Goal: Task Accomplishment & Management: Manage account settings

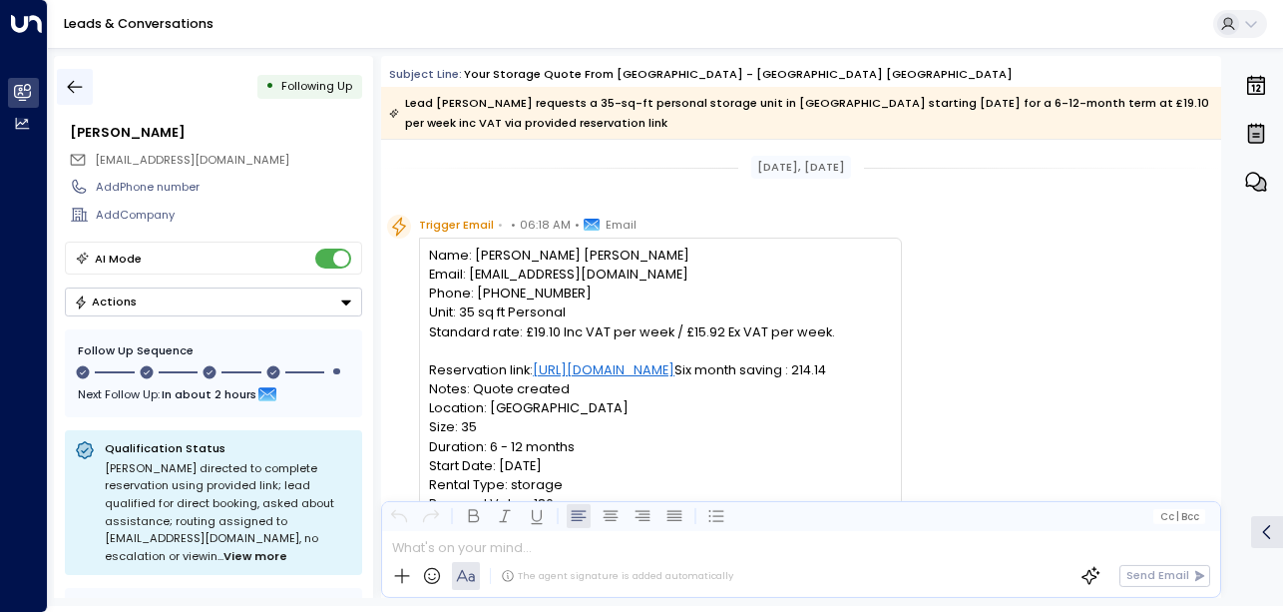
click at [70, 84] on icon "button" at bounding box center [75, 87] width 20 height 20
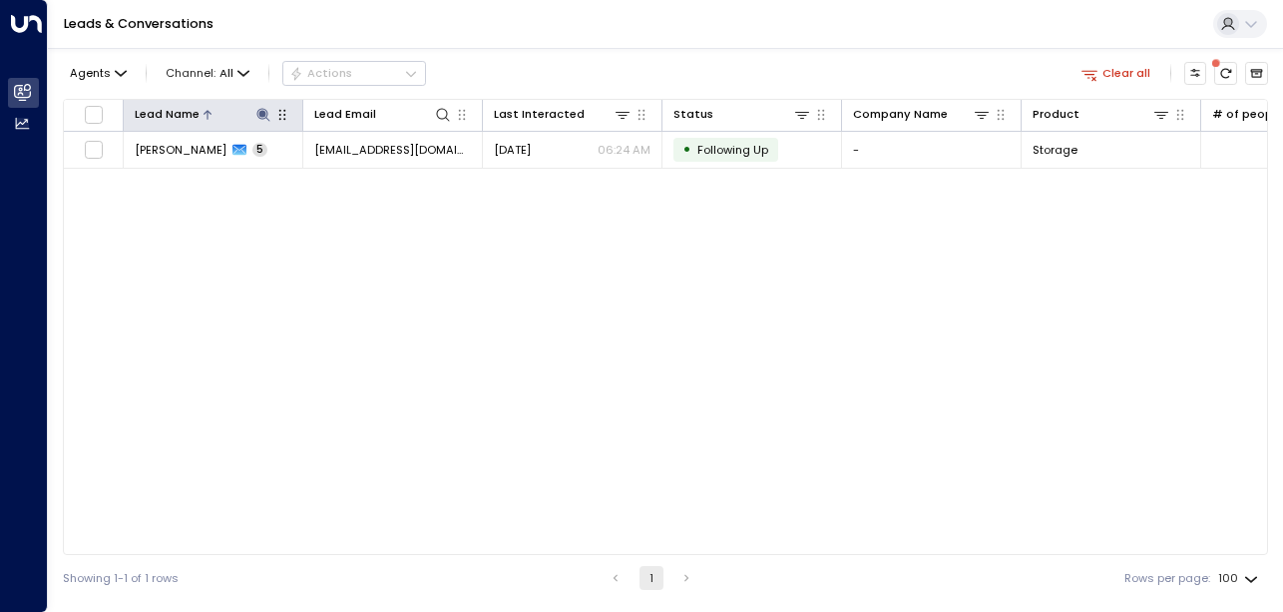
click at [264, 120] on icon at bounding box center [263, 115] width 16 height 16
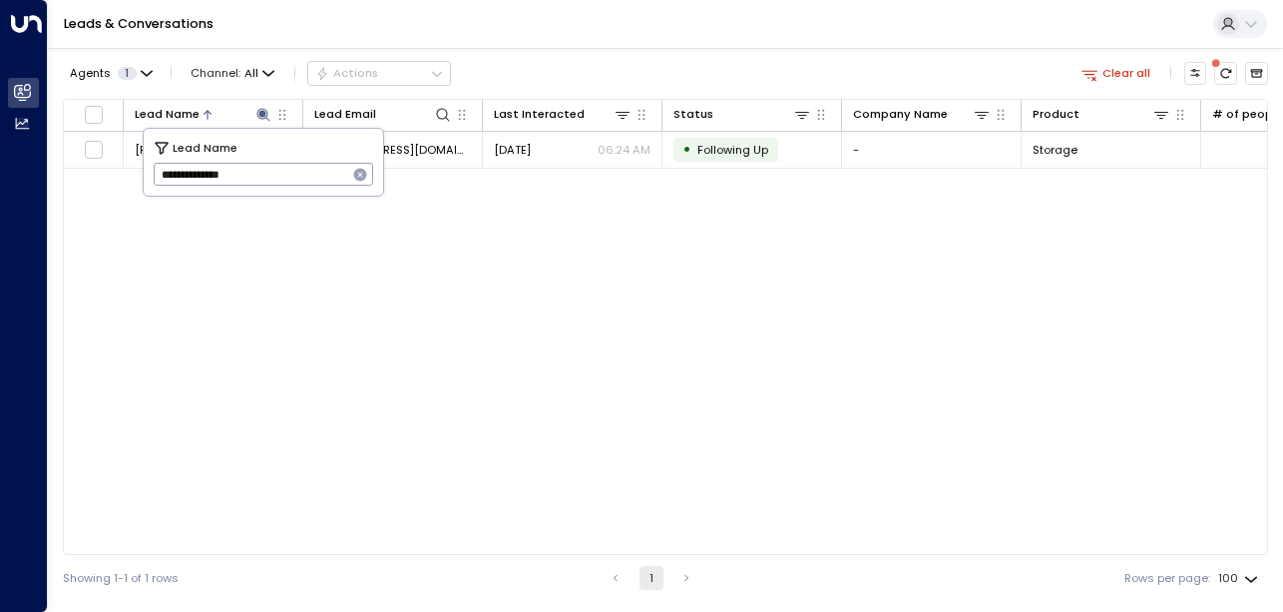
drag, startPoint x: 286, startPoint y: 173, endPoint x: 152, endPoint y: 166, distance: 134.9
click at [152, 166] on div "**********" at bounding box center [264, 162] width 240 height 67
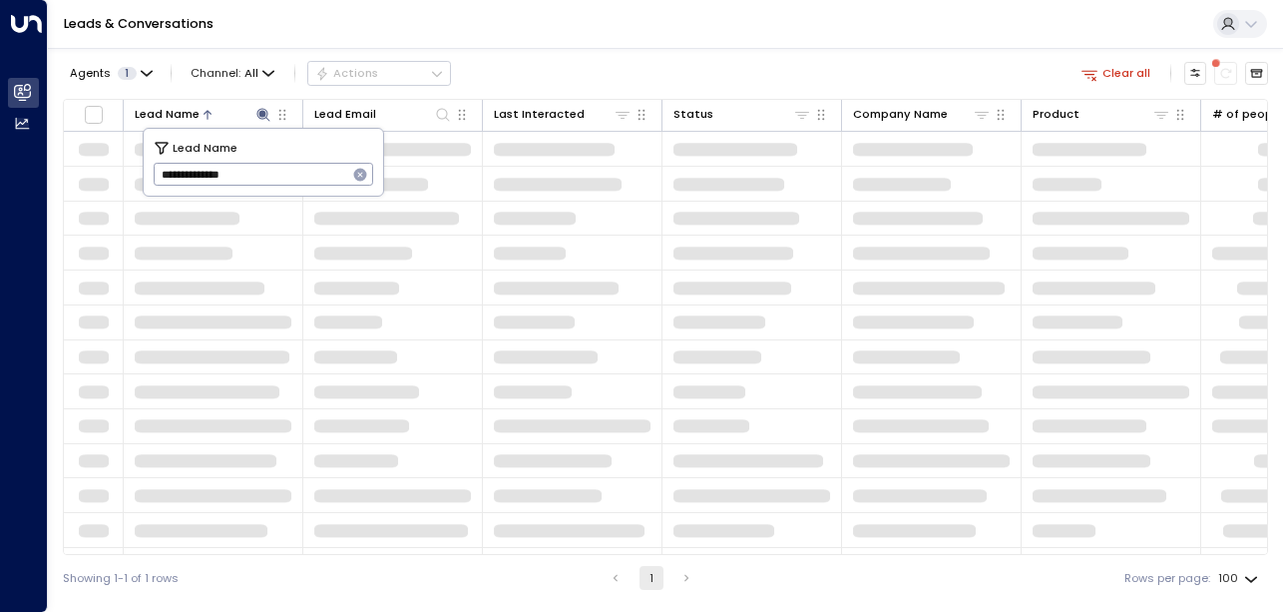
type input "**********"
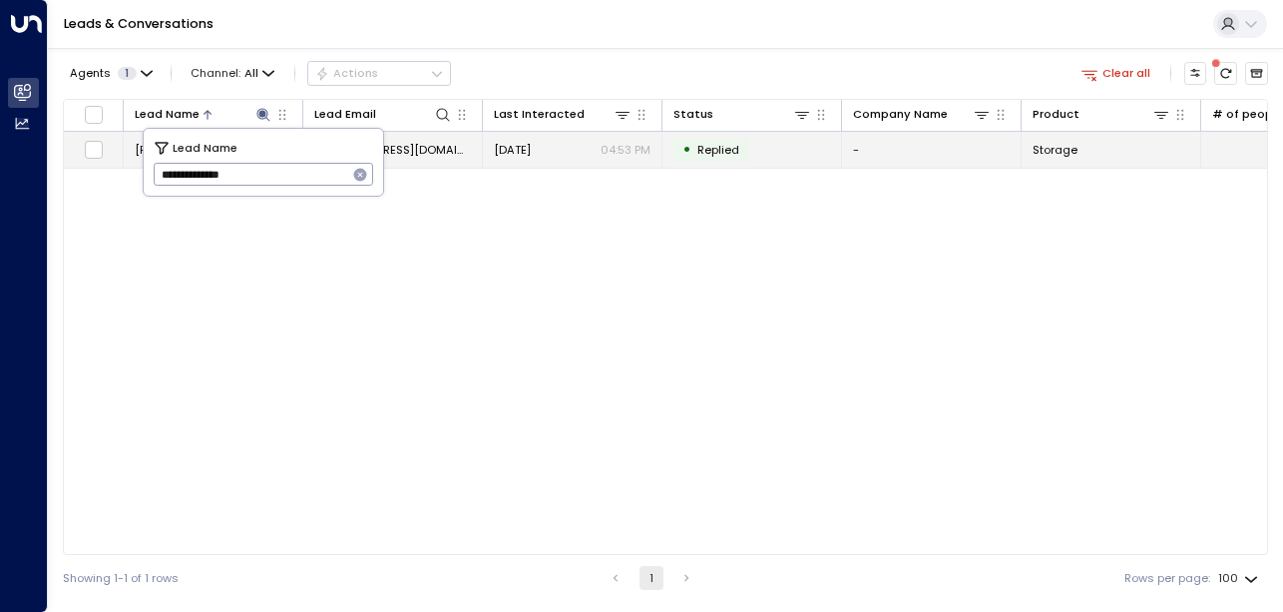
click at [692, 159] on div "• Replied" at bounding box center [712, 150] width 76 height 24
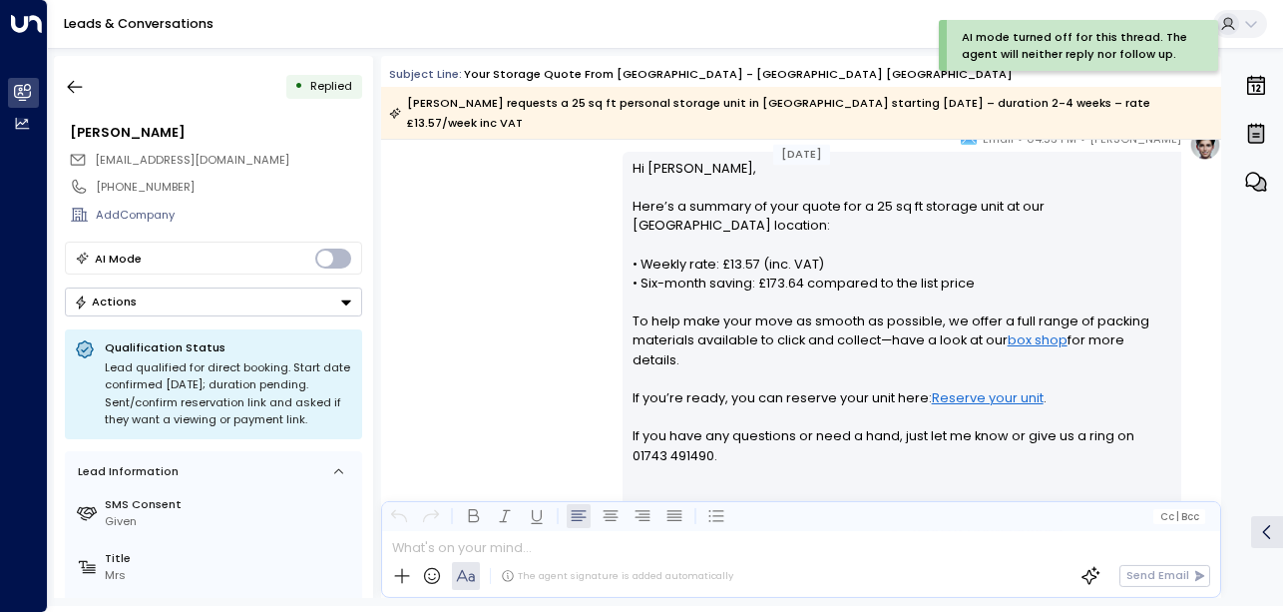
scroll to position [705, 0]
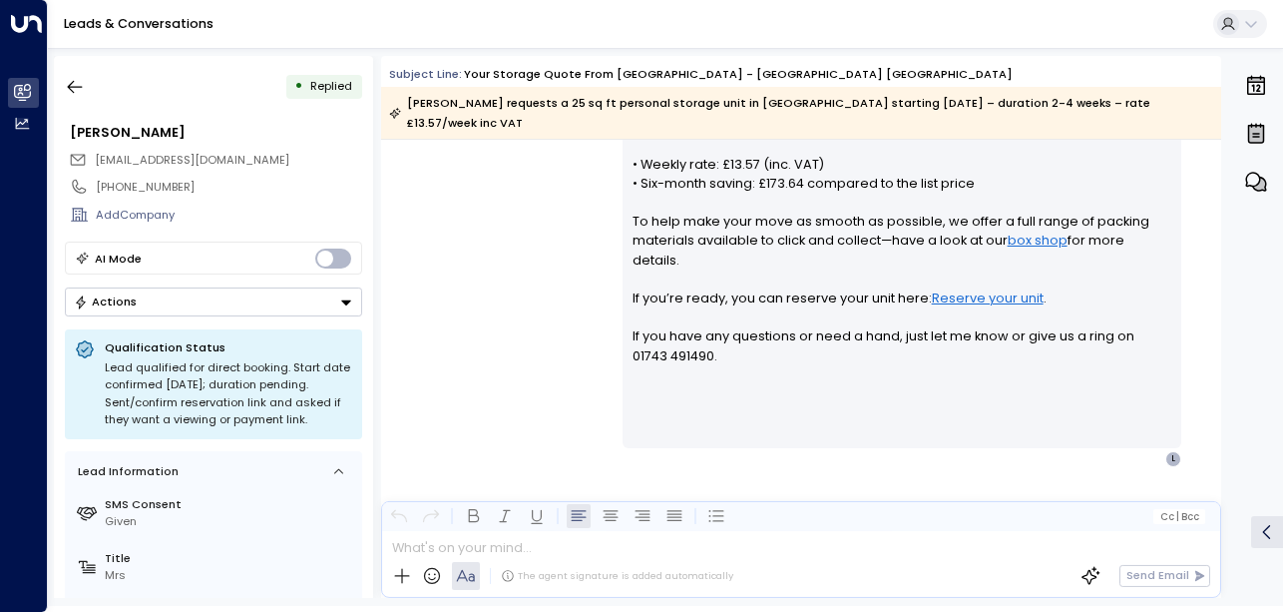
click at [363, 301] on div "• Replied [PERSON_NAME] [EMAIL_ADDRESS][DOMAIN_NAME] [PHONE_NUMBER] Add Company…" at bounding box center [213, 327] width 319 height 542
click at [347, 301] on icon "Button group with a nested menu" at bounding box center [346, 301] width 10 height 5
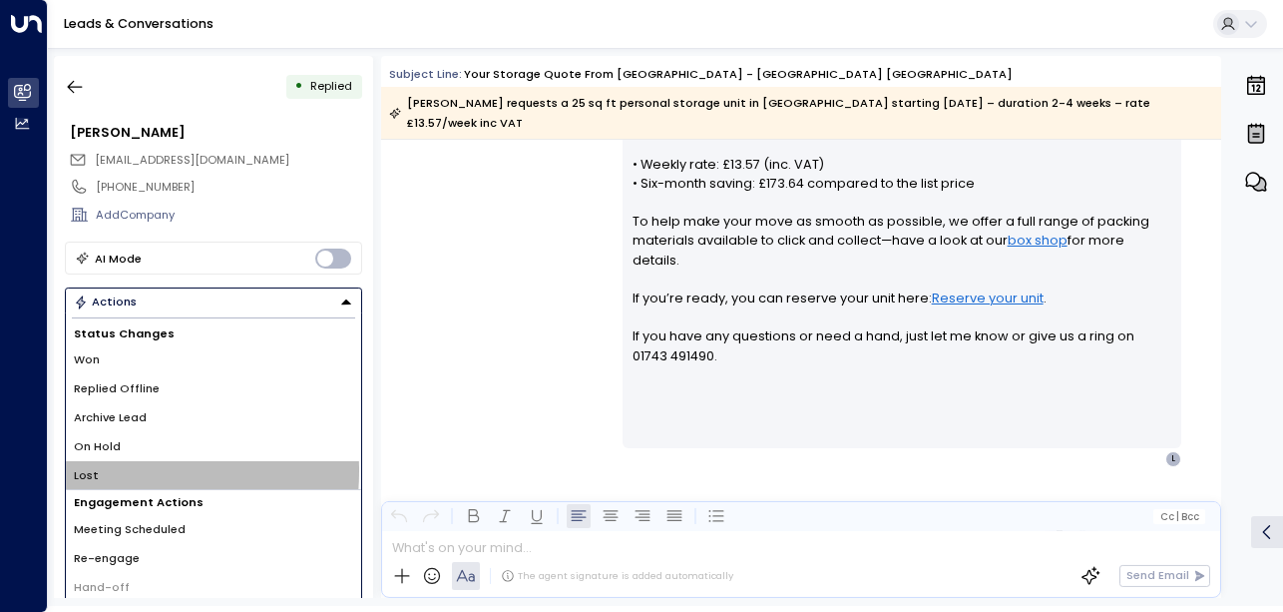
click at [82, 471] on span "Lost" at bounding box center [86, 475] width 25 height 17
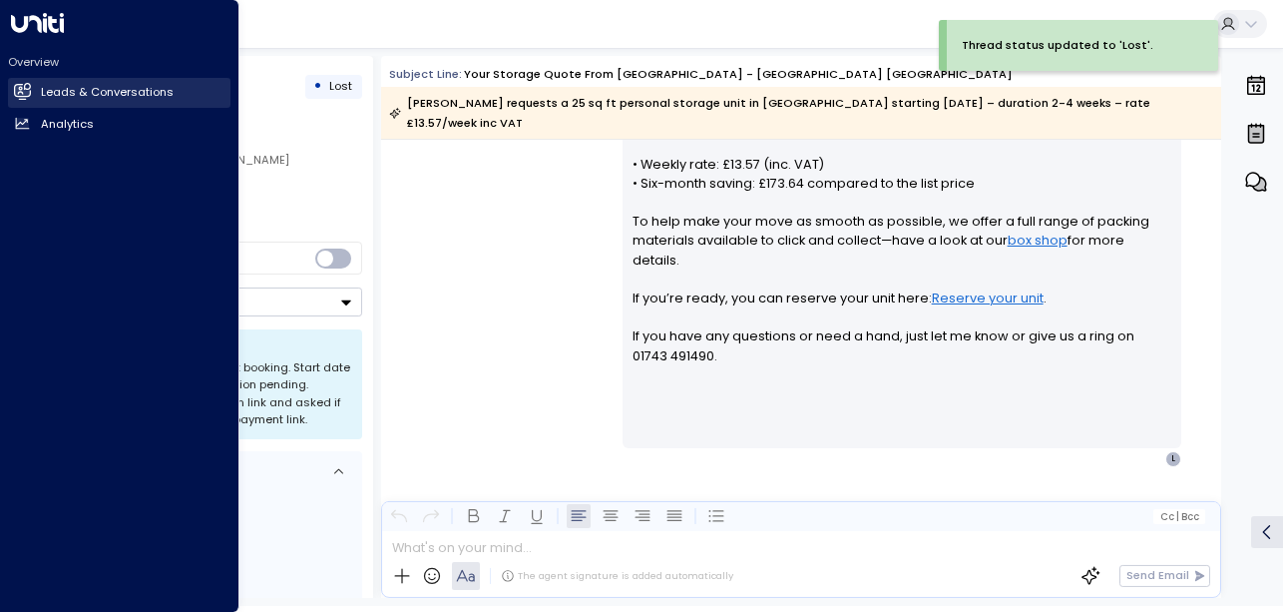
click at [15, 91] on icon at bounding box center [22, 90] width 17 height 13
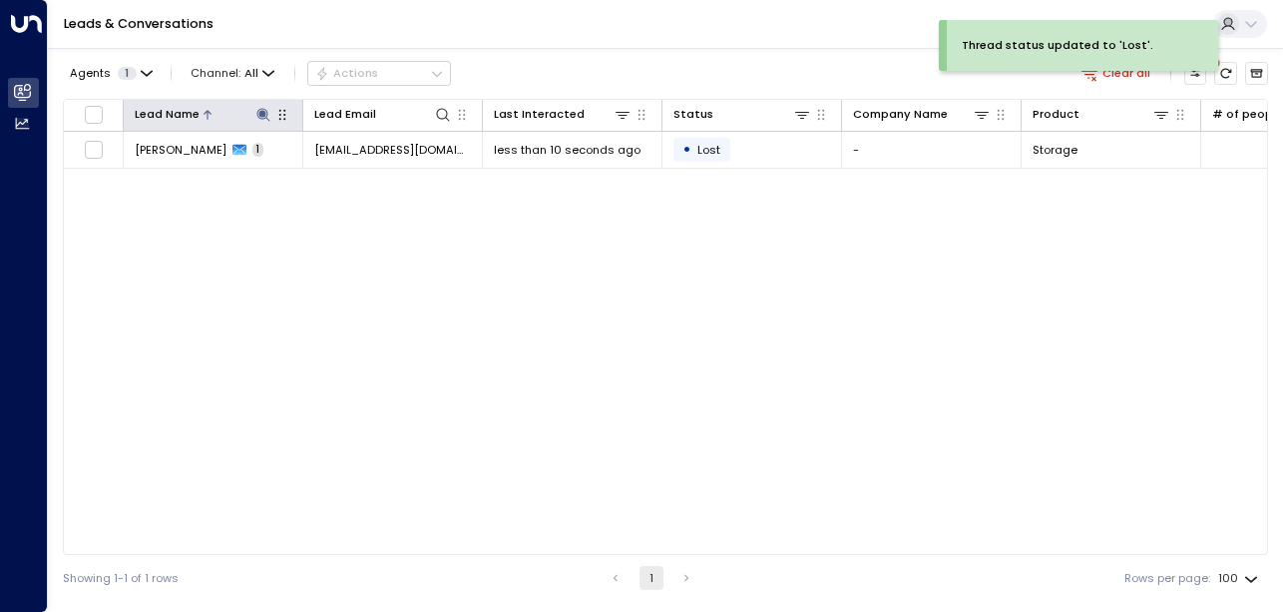
click at [262, 114] on icon at bounding box center [262, 114] width 13 height 13
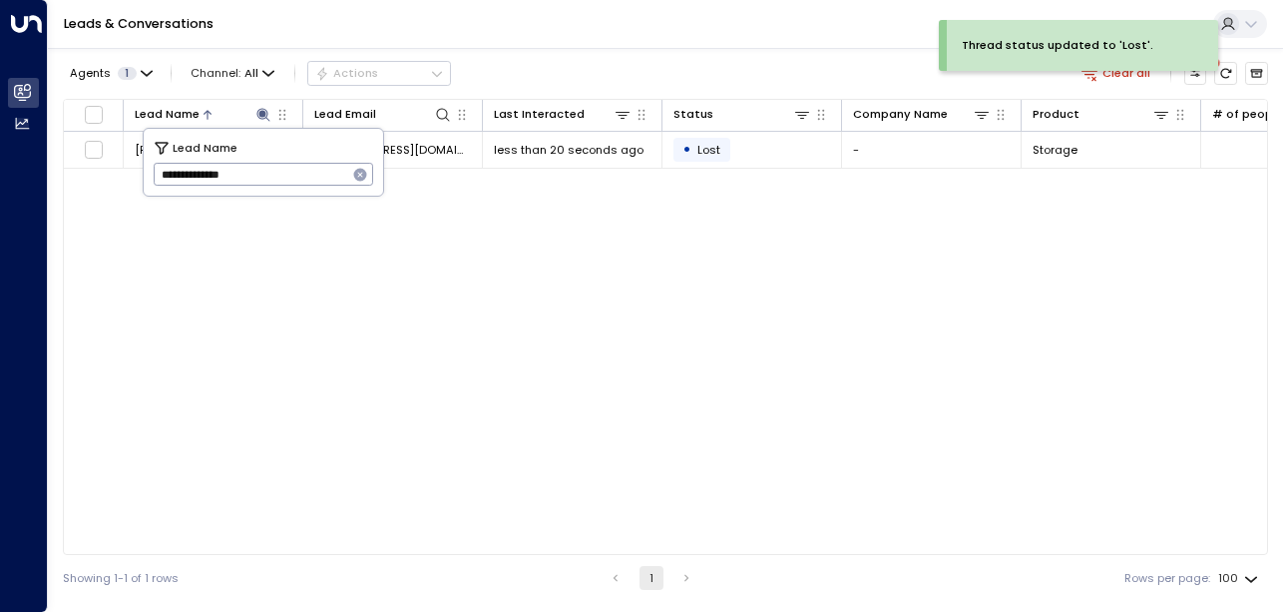
click at [360, 175] on icon "button" at bounding box center [360, 175] width 16 height 16
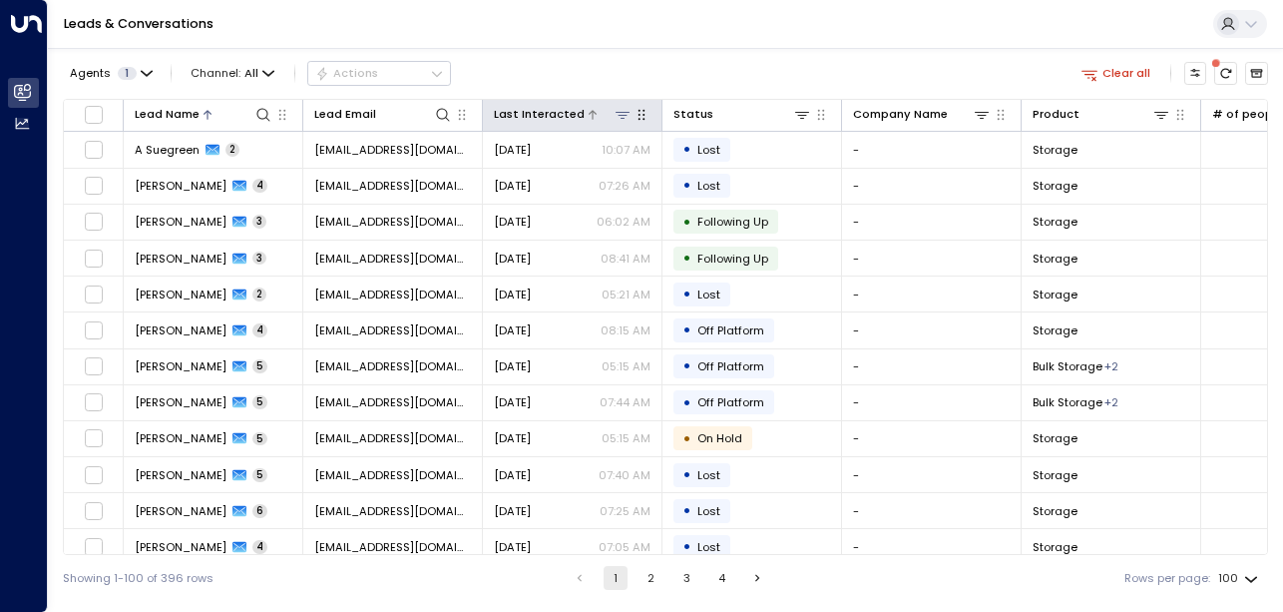
click at [557, 117] on div "Last Interacted" at bounding box center [539, 114] width 91 height 19
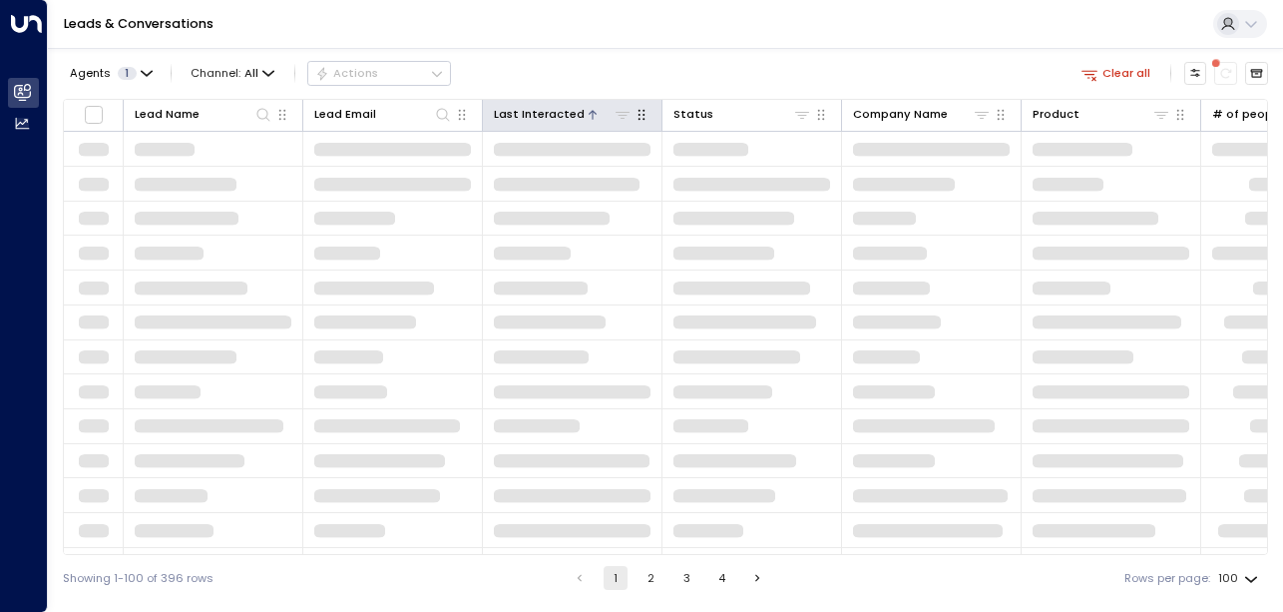
click at [557, 117] on div "Last Interacted" at bounding box center [539, 114] width 91 height 19
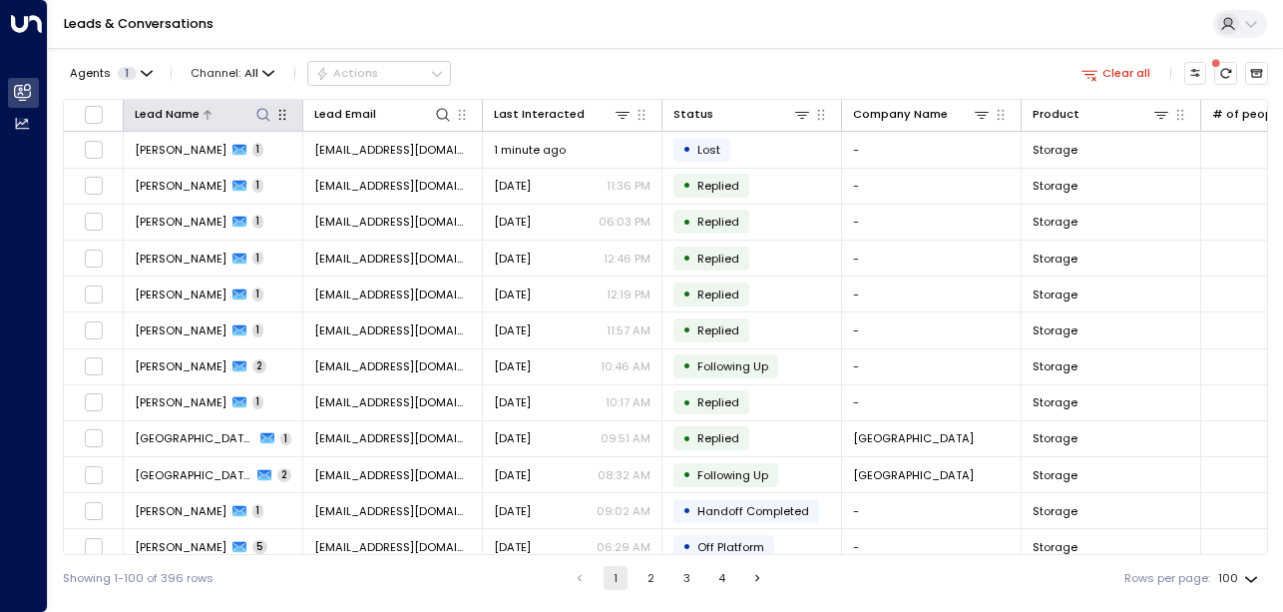
click at [255, 109] on icon at bounding box center [263, 115] width 16 height 16
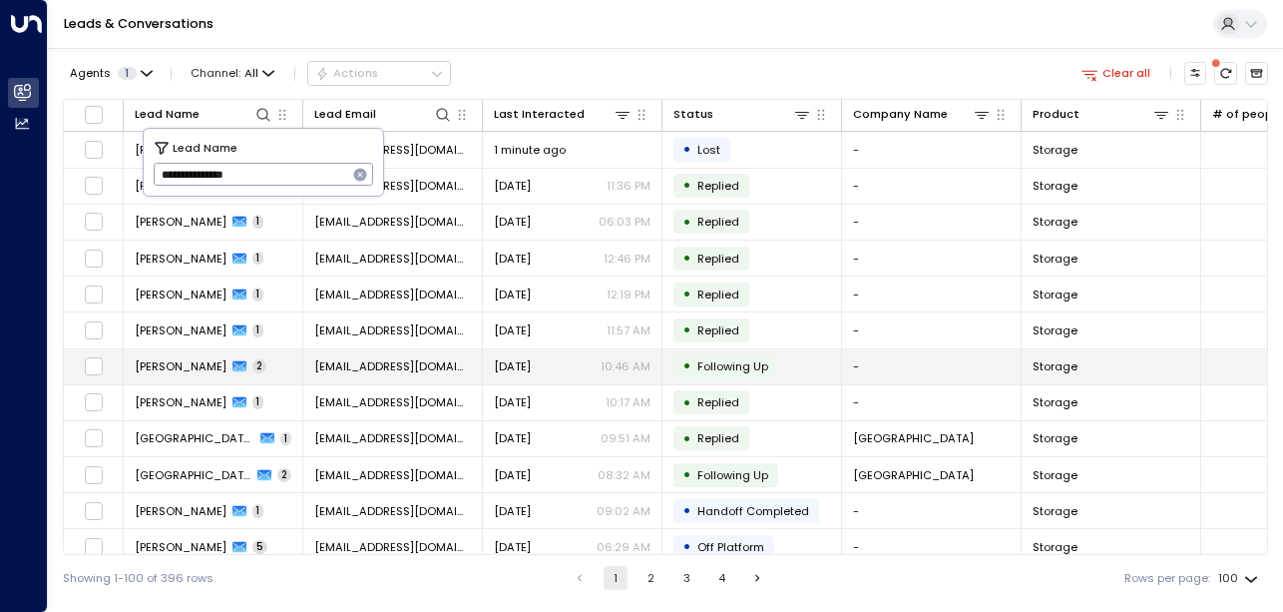
type input "**********"
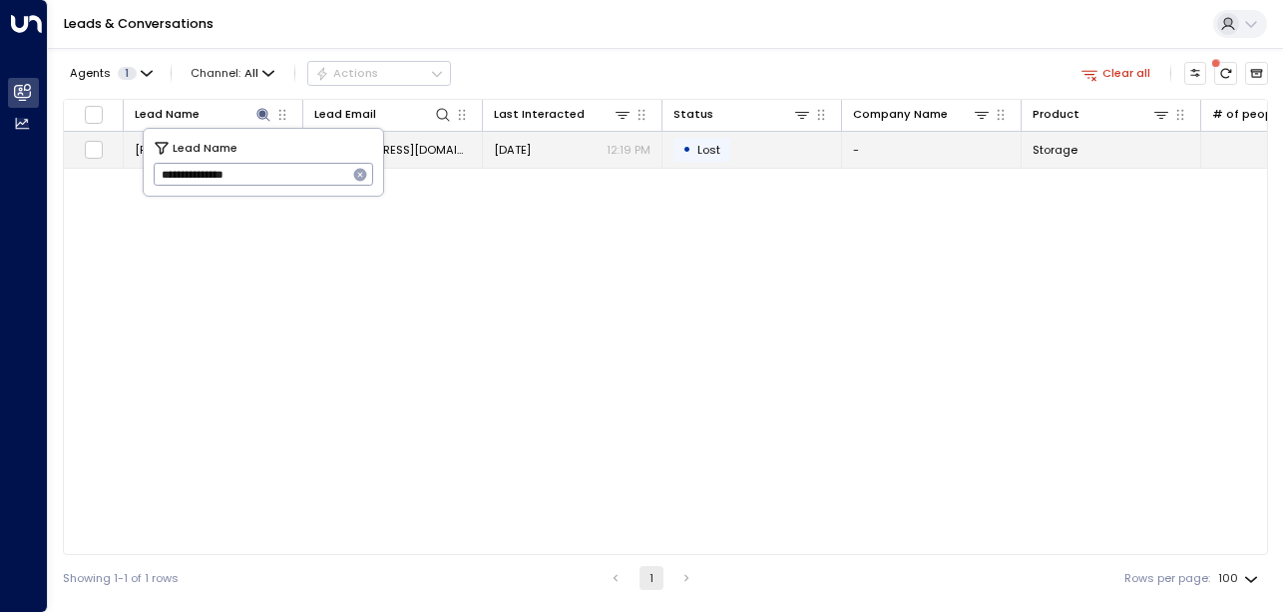
click at [583, 159] on td "[DATE] 12:19 PM" at bounding box center [573, 149] width 180 height 35
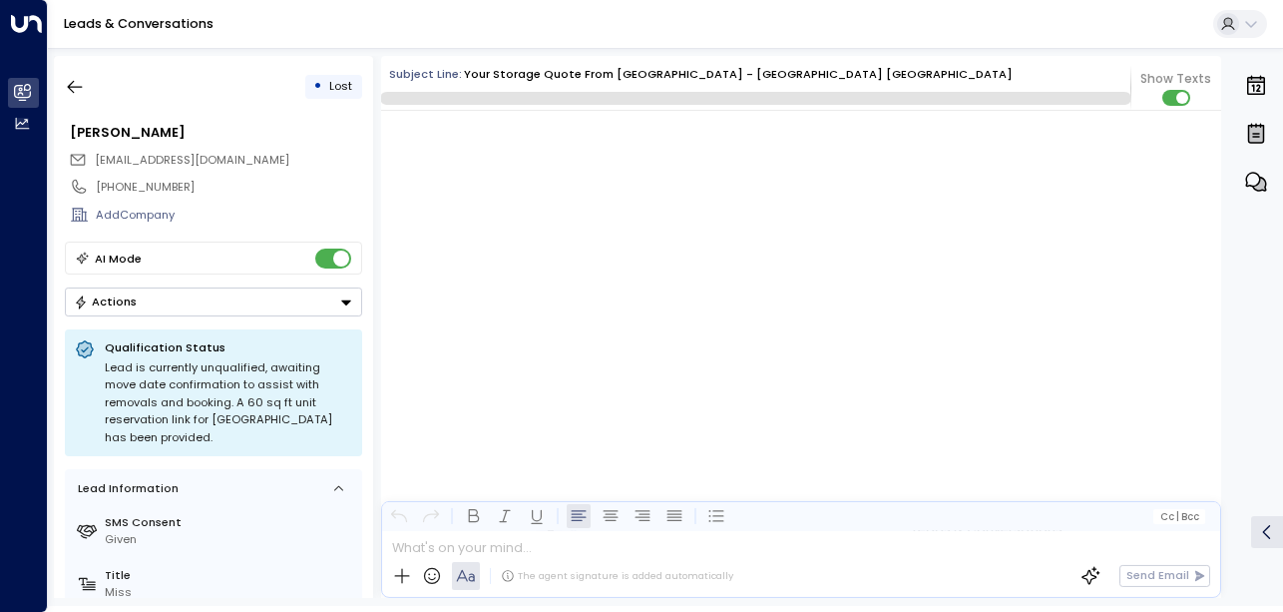
scroll to position [3192, 0]
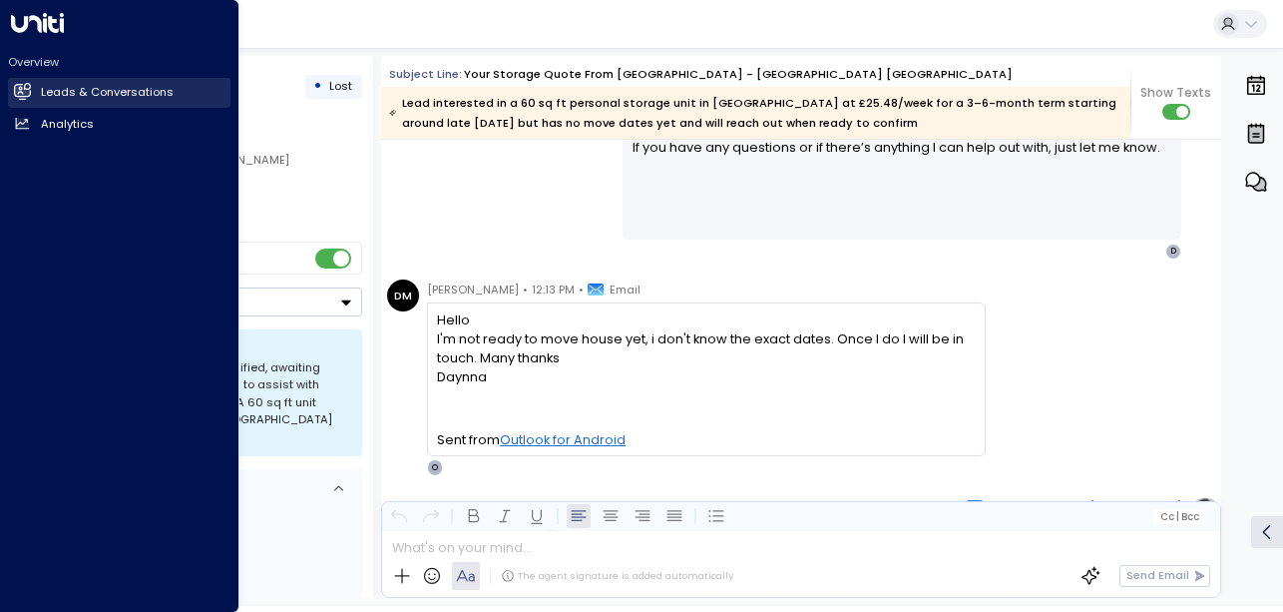
click at [19, 97] on icon at bounding box center [22, 90] width 17 height 13
